Goal: Check status: Check status

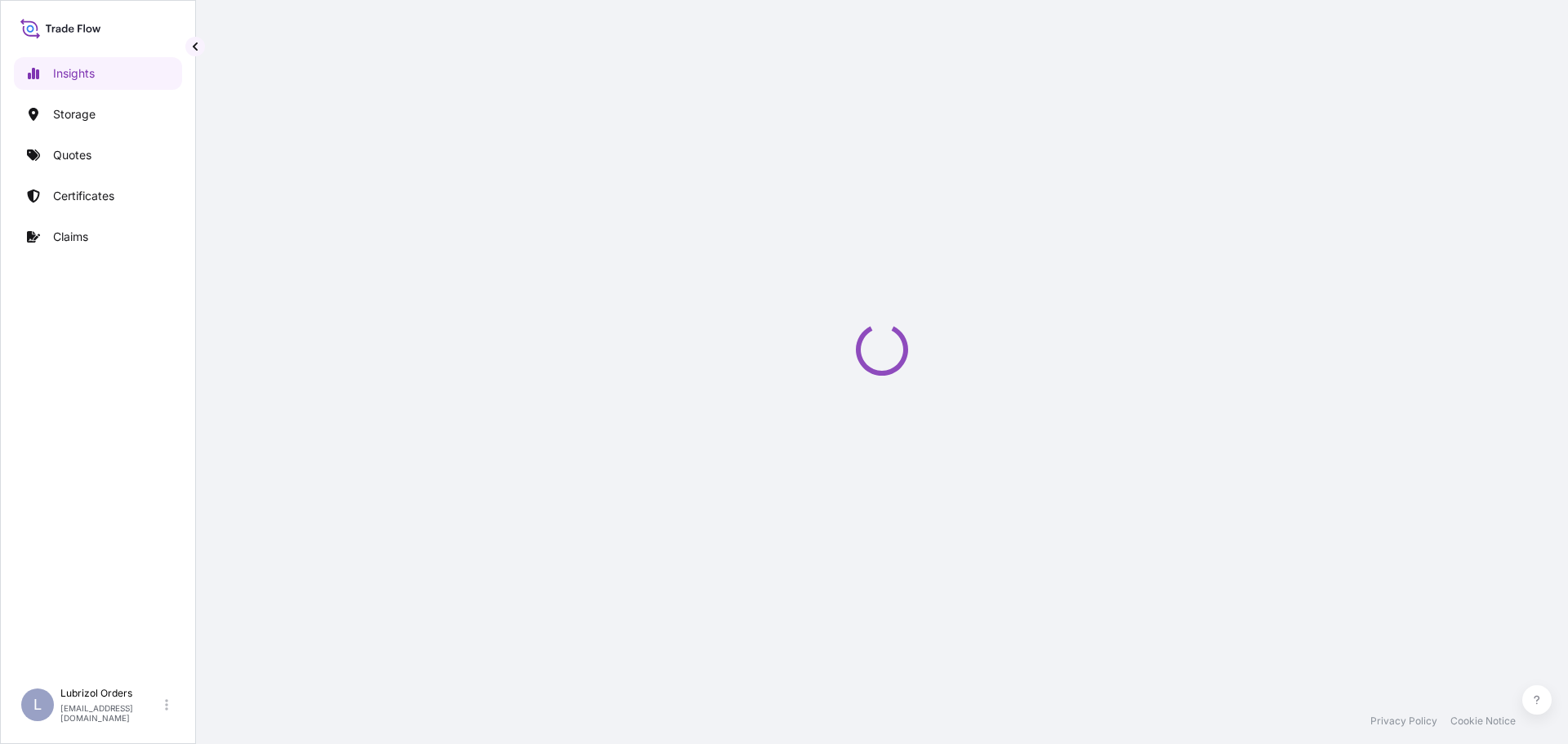
select select "2025"
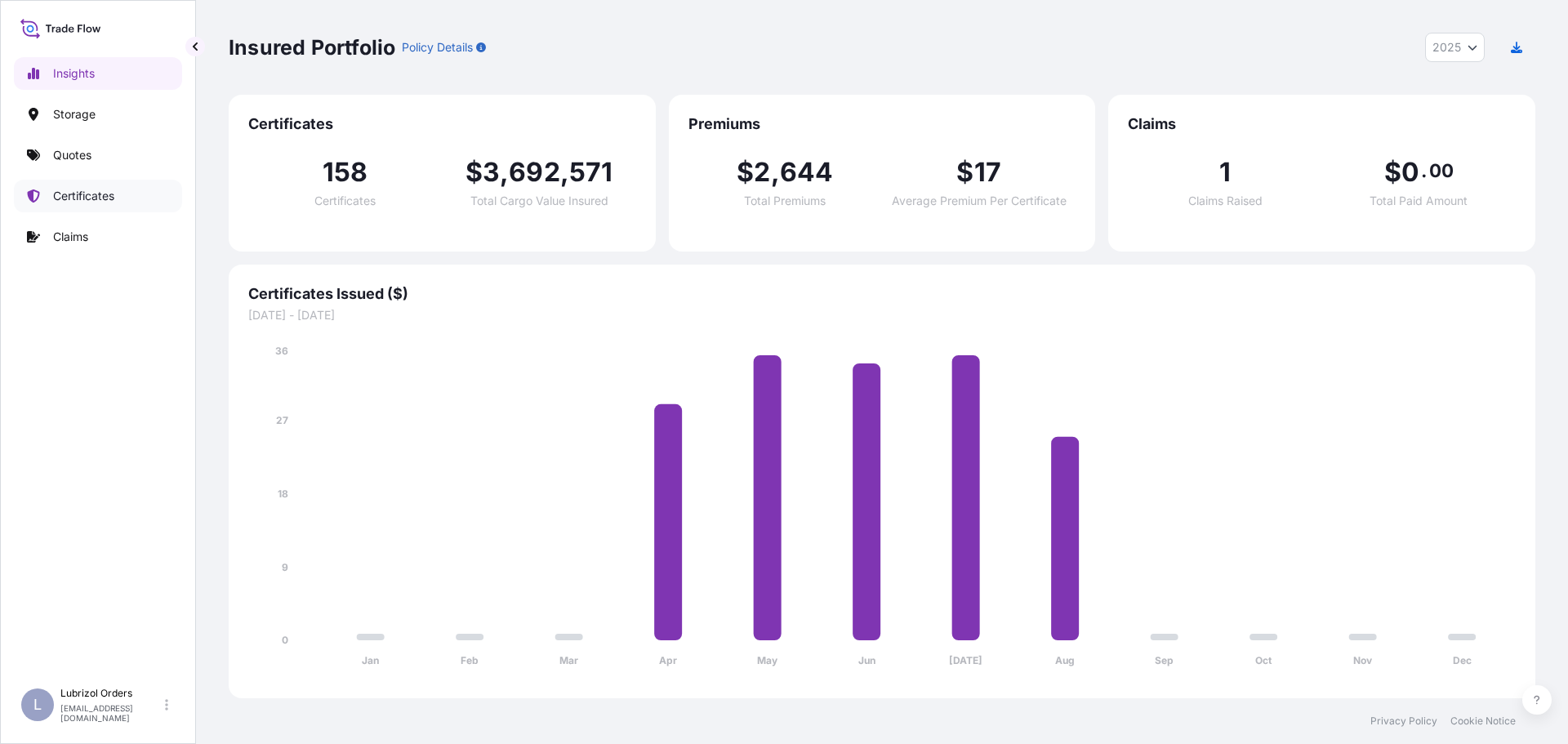
click at [69, 194] on p "Certificates" at bounding box center [83, 195] width 61 height 16
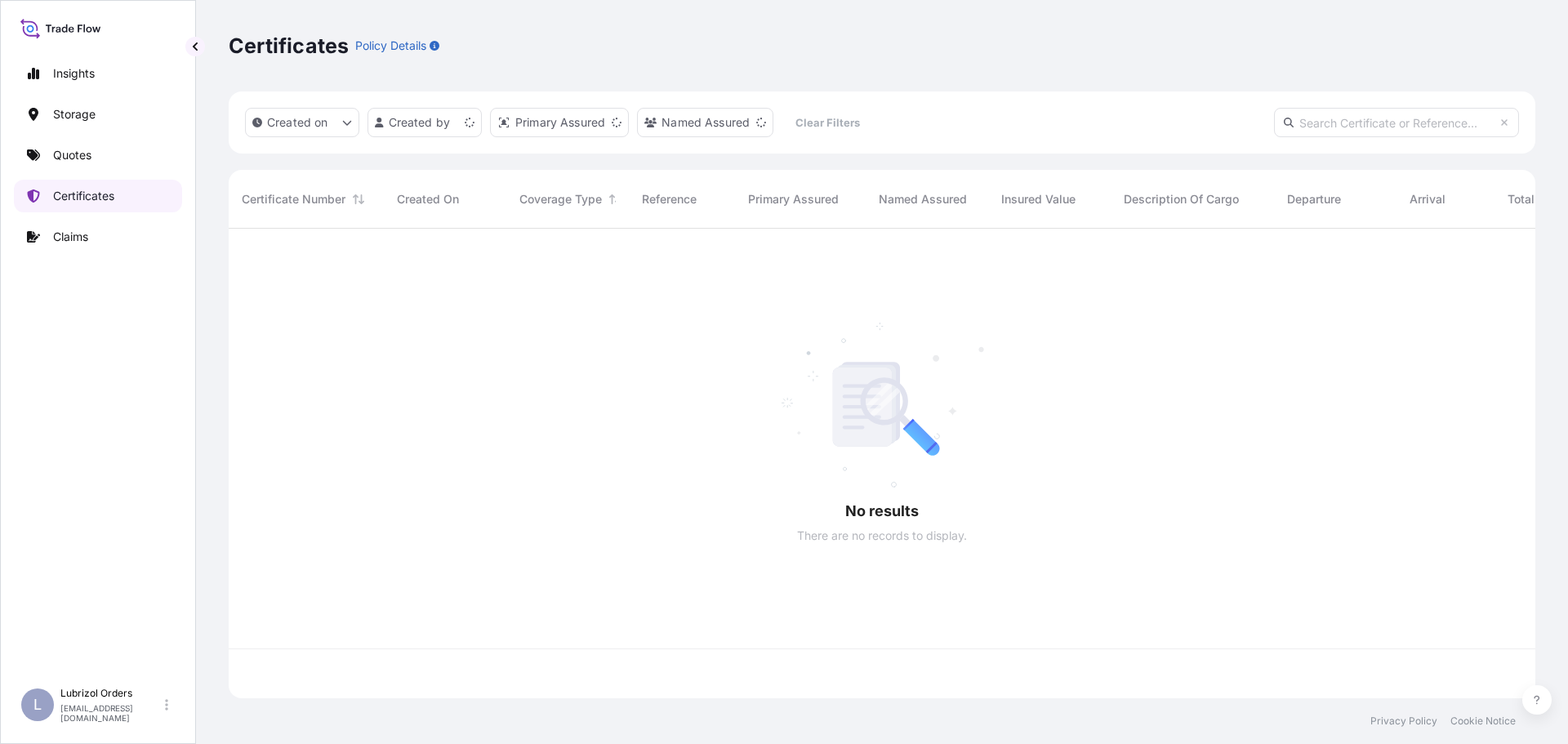
scroll to position [466, 1294]
click at [1406, 124] on input "text" at bounding box center [1397, 122] width 245 height 29
paste input "1155538330"
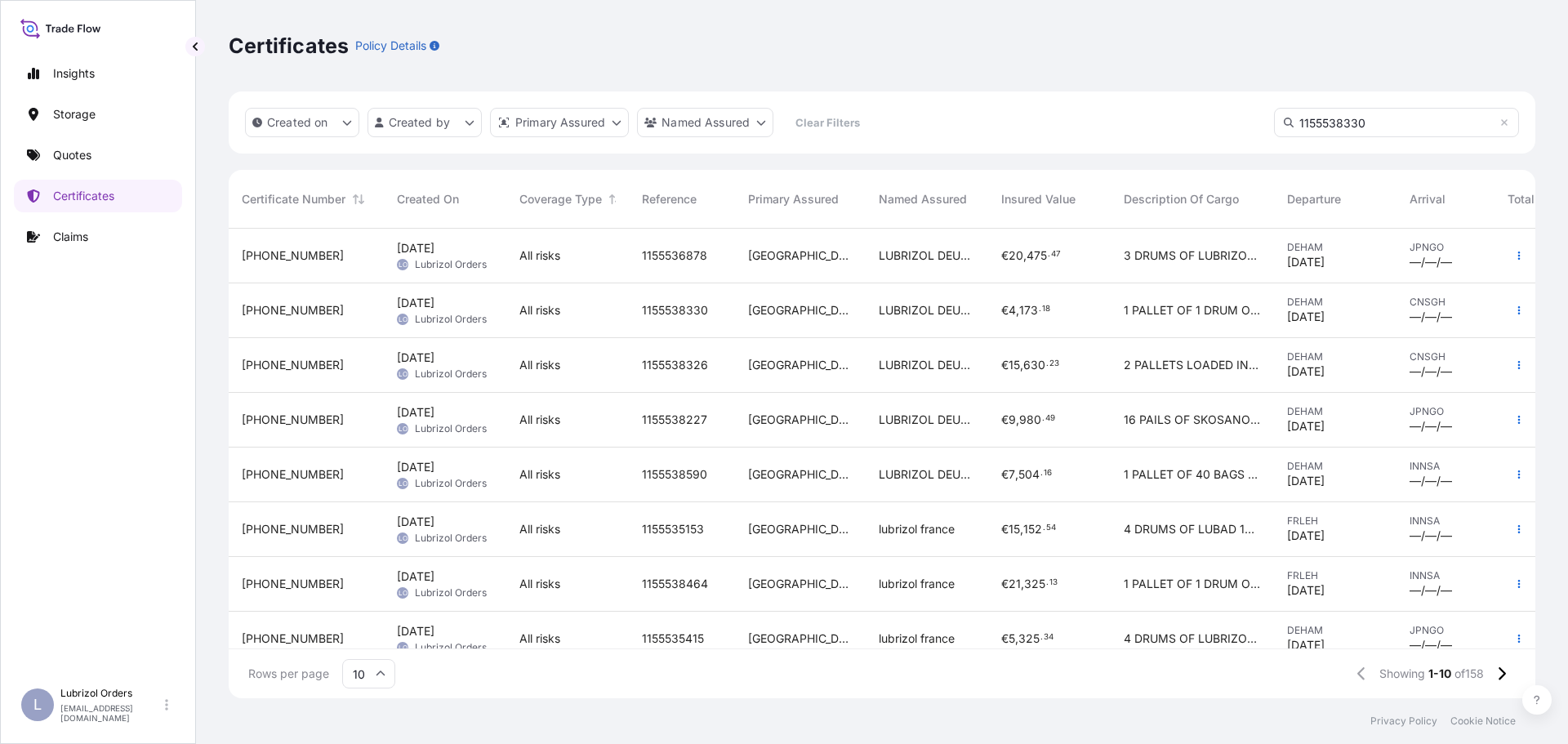
click at [1450, 125] on input "1155538330" at bounding box center [1397, 122] width 245 height 29
type input "1155538330"
